Goal: Check status: Check status

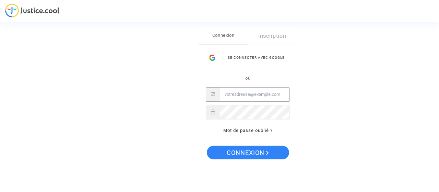
click at [243, 93] on input "Email" at bounding box center [255, 94] width 70 height 14
type input "jsgrimprel@gmail.com"
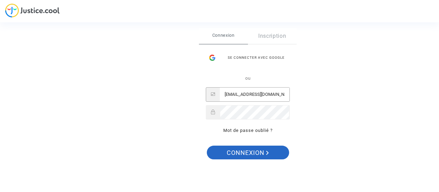
click at [239, 154] on span "Connexion" at bounding box center [248, 152] width 42 height 14
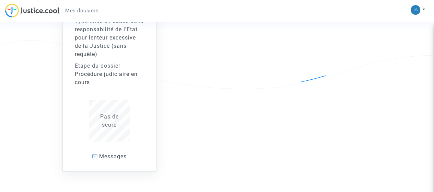
scroll to position [101, 0]
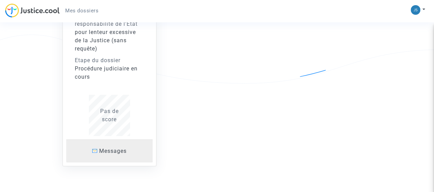
click at [113, 148] on span "Messages" at bounding box center [112, 150] width 27 height 7
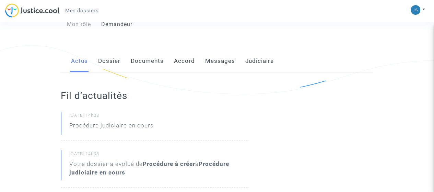
scroll to position [91, 0]
click at [218, 59] on link "Messages" at bounding box center [220, 60] width 30 height 23
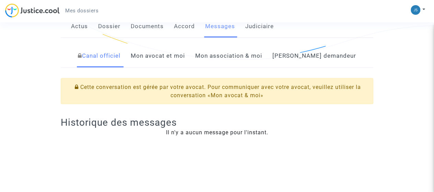
scroll to position [128, 0]
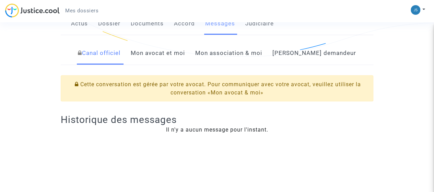
click at [181, 56] on link "Mon avocat et moi" at bounding box center [158, 53] width 54 height 23
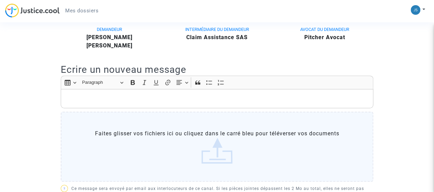
scroll to position [180, 0]
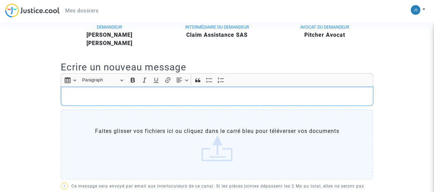
click at [162, 93] on p "Rich Text Editor, main" at bounding box center [216, 96] width 305 height 9
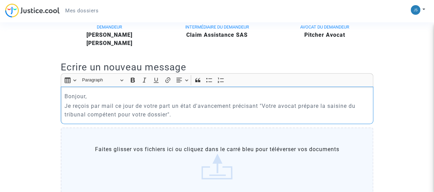
click at [177, 112] on p "Je reçois par mail ce jour de votre part un état d'avancement précisant "Votre …" at bounding box center [216, 109] width 305 height 17
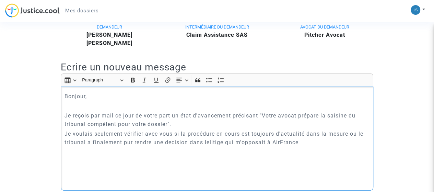
click at [191, 141] on p "Je voulais seulement vérifier avec vous si la procédure en cours est toujours d…" at bounding box center [216, 137] width 305 height 17
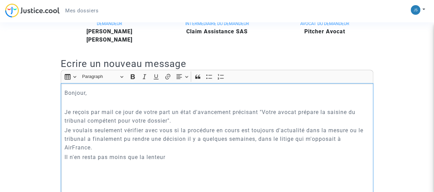
scroll to position [185, 0]
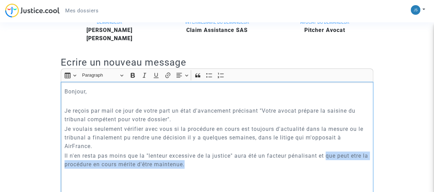
drag, startPoint x: 326, startPoint y: 156, endPoint x: 354, endPoint y: 160, distance: 28.4
click at [354, 160] on p "Il n'en resta pas moins que la "lenteur excessive de la justice" aura été un fa…" at bounding box center [216, 159] width 305 height 17
drag, startPoint x: 320, startPoint y: 156, endPoint x: 327, endPoint y: 161, distance: 8.7
click at [327, 161] on p "Il n'en resta pas moins que la "lenteur excessive de la justice" aura été un fa…" at bounding box center [216, 159] width 305 height 17
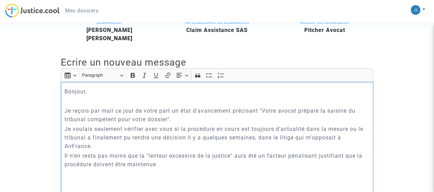
click at [289, 154] on p "Il n'en resta pas moins que la "lenteur excessive de la justice" aura été un fa…" at bounding box center [216, 159] width 305 height 17
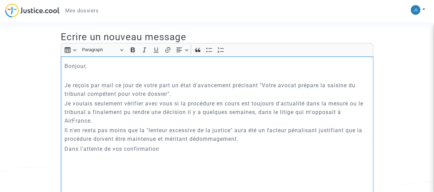
scroll to position [209, 0]
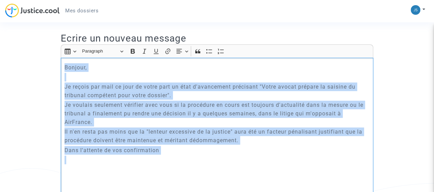
drag, startPoint x: 62, startPoint y: 67, endPoint x: 188, endPoint y: 154, distance: 153.0
click at [188, 154] on div "Bonjour, Je reçois par mail ce jour de votre part un état d'avancement précisan…" at bounding box center [217, 128] width 312 height 140
copy div "Bonjour, Je reçois par mail ce jour de votre part un état d'avancement précisan…"
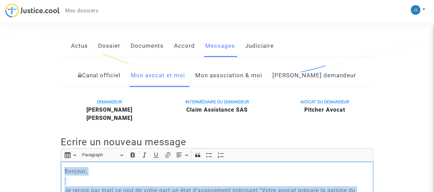
scroll to position [104, 0]
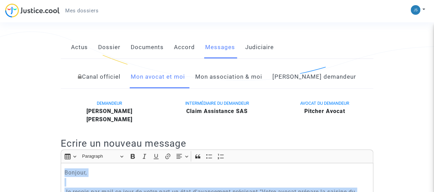
click at [149, 48] on link "Documents" at bounding box center [147, 47] width 33 height 23
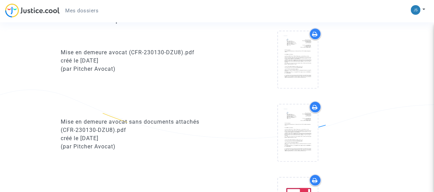
scroll to position [285, 0]
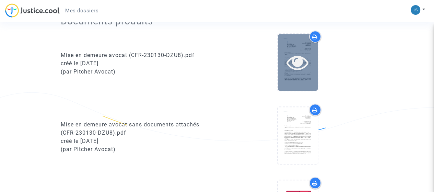
click at [295, 52] on icon at bounding box center [297, 62] width 22 height 22
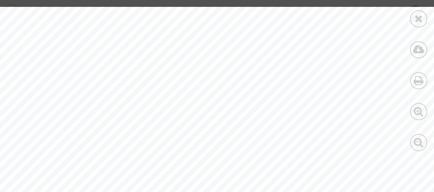
scroll to position [0, 12]
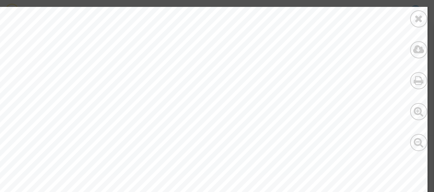
scroll to position [0, 0]
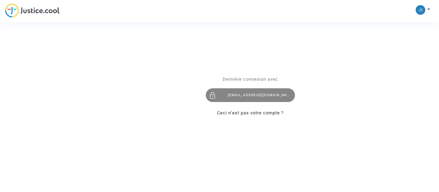
click at [244, 94] on div "[EMAIL_ADDRESS][DOMAIN_NAME]" at bounding box center [250, 95] width 89 height 14
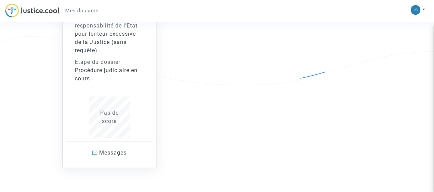
scroll to position [123, 0]
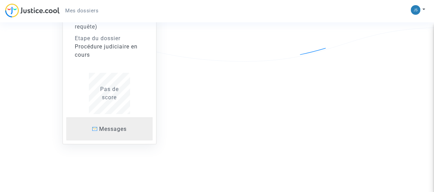
click at [106, 128] on span "Messages" at bounding box center [112, 128] width 27 height 7
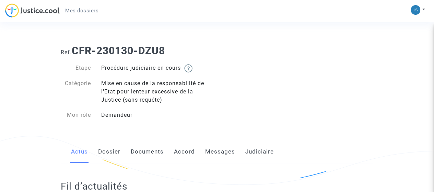
click at [217, 152] on link "Messages" at bounding box center [220, 151] width 30 height 23
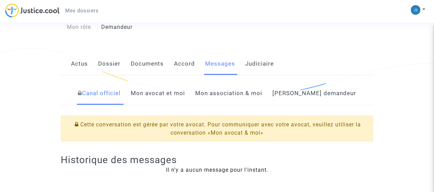
scroll to position [90, 0]
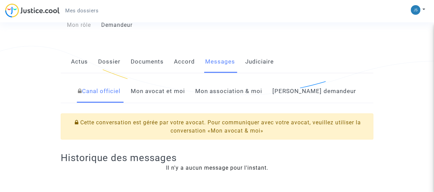
click at [261, 63] on link "Judiciaire" at bounding box center [259, 61] width 28 height 23
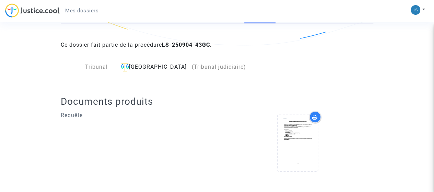
scroll to position [145, 0]
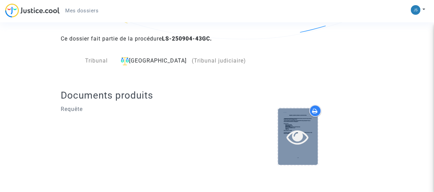
click at [300, 130] on icon at bounding box center [297, 136] width 22 height 22
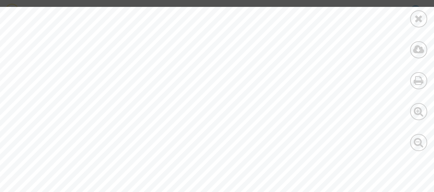
scroll to position [137, 0]
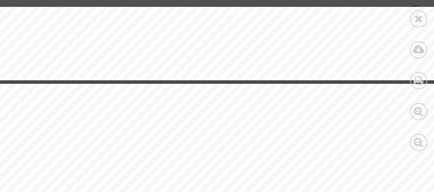
scroll to position [0, 0]
click at [421, 17] on icon at bounding box center [418, 18] width 9 height 10
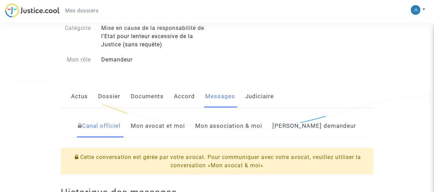
scroll to position [56, 0]
click at [306, 125] on link "[PERSON_NAME] demandeur" at bounding box center [314, 125] width 84 height 23
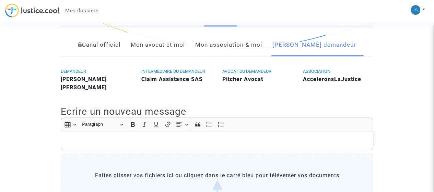
scroll to position [137, 0]
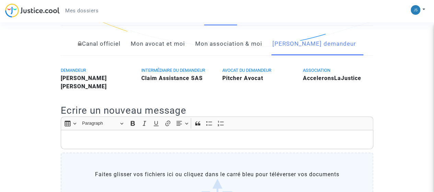
click at [227, 43] on link "Mon association & moi" at bounding box center [228, 44] width 67 height 23
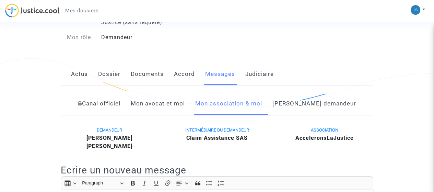
scroll to position [76, 0]
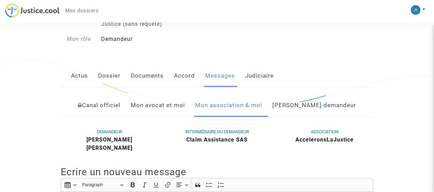
click at [181, 101] on link "Mon avocat et moi" at bounding box center [158, 105] width 54 height 23
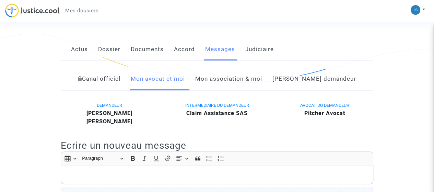
scroll to position [100, 0]
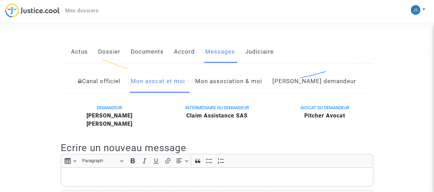
click at [116, 82] on link "Canal officiel" at bounding box center [99, 81] width 43 height 23
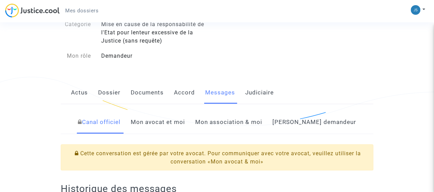
scroll to position [57, 0]
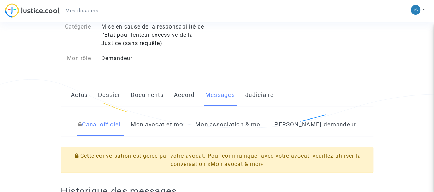
click at [179, 96] on link "Accord" at bounding box center [184, 95] width 21 height 23
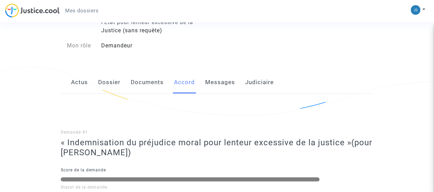
scroll to position [68, 0]
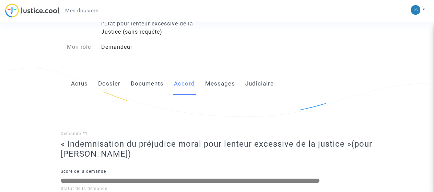
click at [147, 85] on link "Documents" at bounding box center [147, 83] width 33 height 23
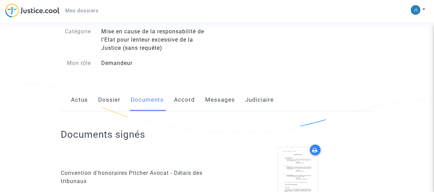
scroll to position [62, 0]
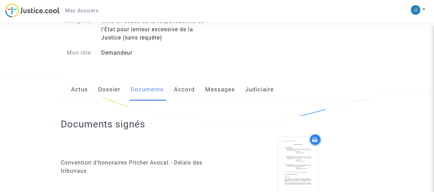
click at [180, 89] on link "Accord" at bounding box center [184, 89] width 21 height 23
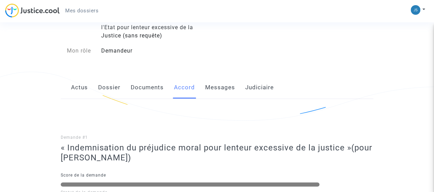
scroll to position [65, 0]
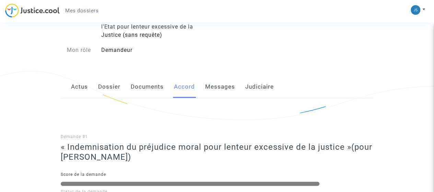
click at [145, 84] on link "Documents" at bounding box center [147, 86] width 33 height 23
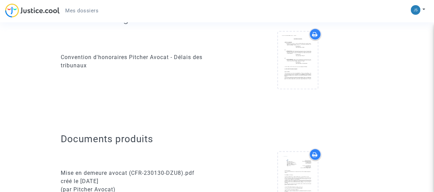
scroll to position [165, 0]
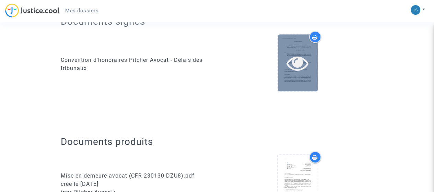
click at [293, 60] on icon at bounding box center [297, 63] width 22 height 22
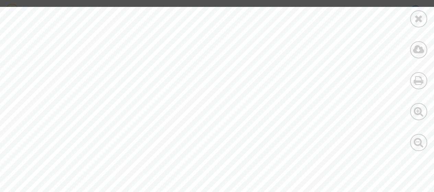
scroll to position [14, 0]
click at [282, 126] on span "Madame/Monsieur [PERSON_NAME], né(e) le [DATE] à [GEOGRAPHIC_DATA], de national…" at bounding box center [309, 126] width 455 height 8
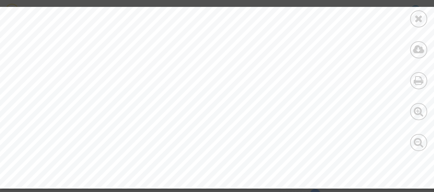
scroll to position [274, 0]
